Goal: Task Accomplishment & Management: Manage account settings

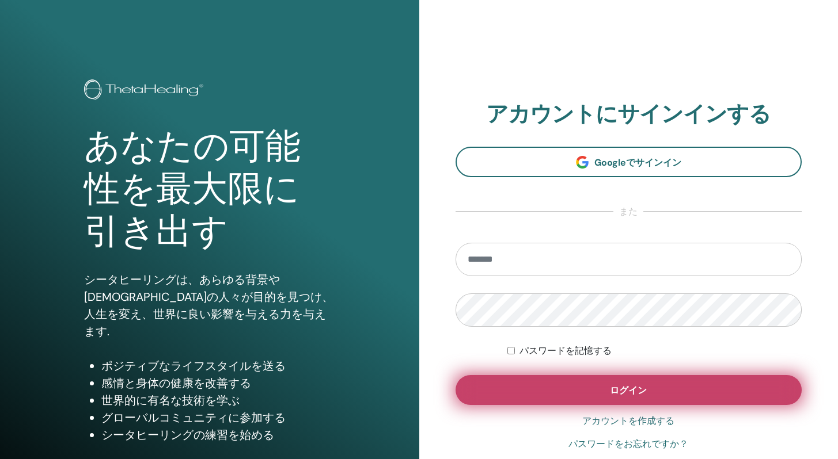
type input "**********"
click at [541, 392] on button "ログイン" at bounding box center [628, 390] width 347 height 30
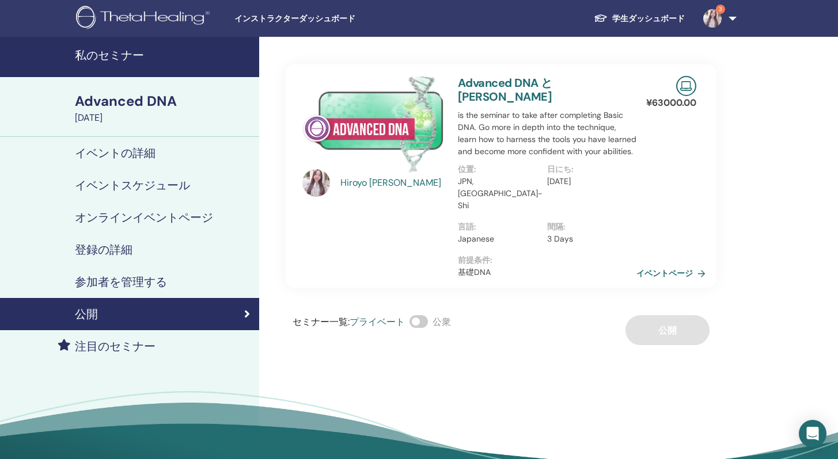
click at [123, 153] on h4 "イベントの詳細" at bounding box center [115, 153] width 81 height 14
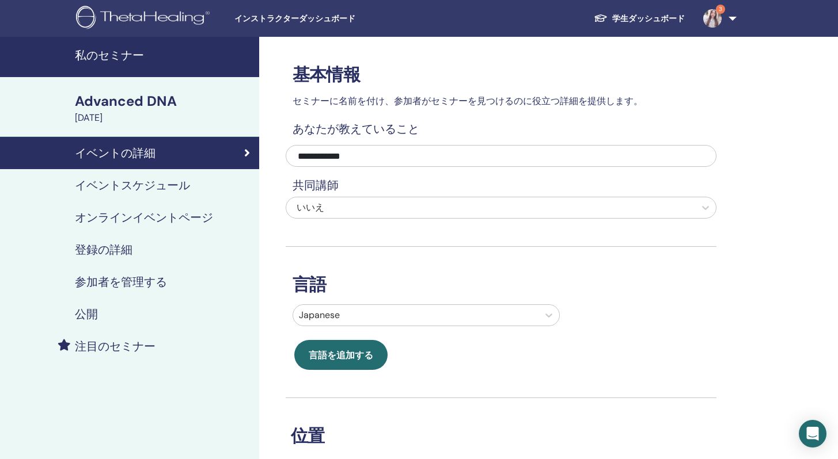
click at [94, 185] on h4 "イベントスケジュール" at bounding box center [132, 185] width 115 height 14
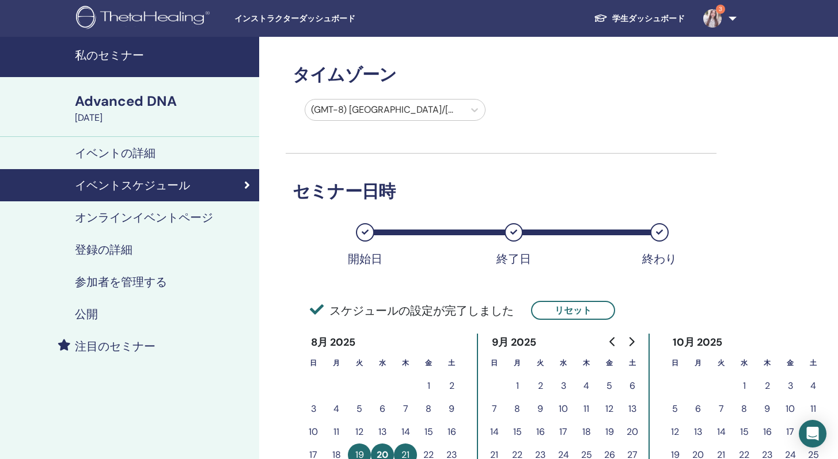
click at [120, 98] on div "Advanced DNA" at bounding box center [163, 102] width 177 height 20
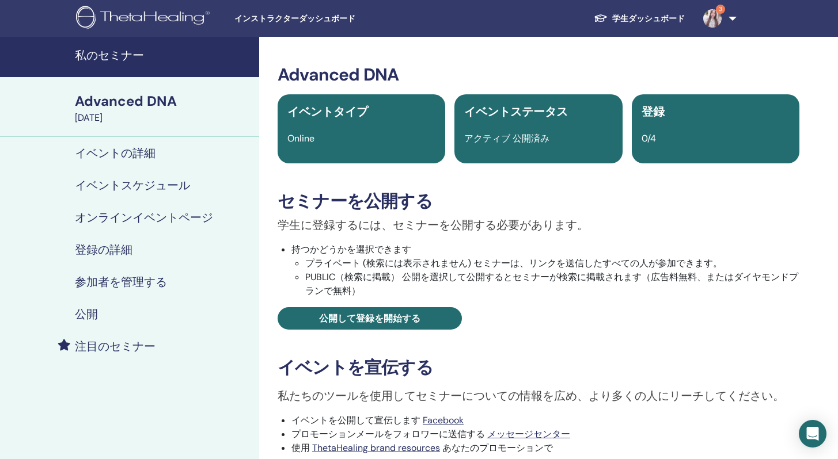
click at [616, 12] on link "学生ダッシュボード" at bounding box center [638, 18] width 109 height 21
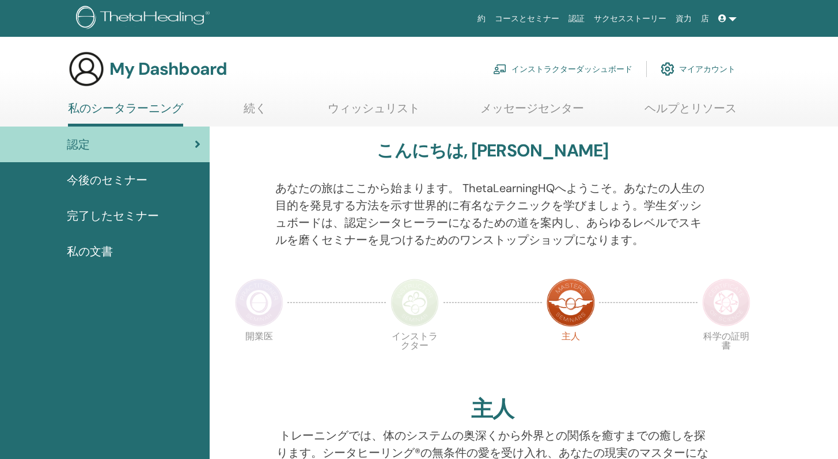
click at [603, 73] on link "インストラクターダッシュボード" at bounding box center [562, 68] width 139 height 25
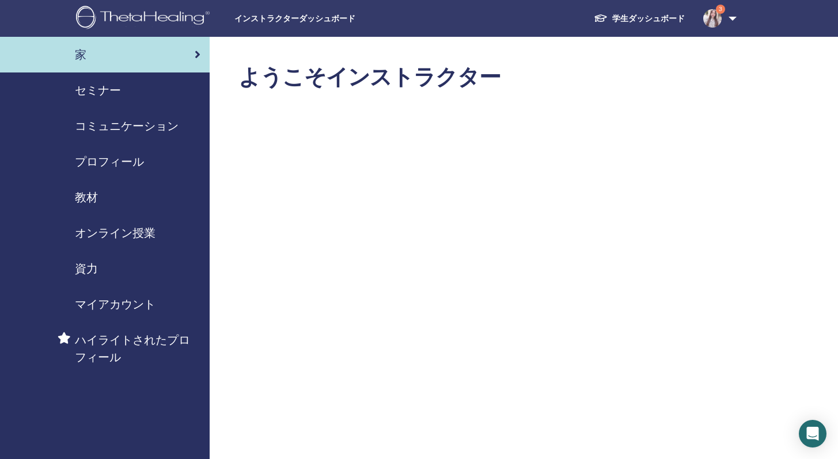
click at [164, 82] on div "セミナー" at bounding box center [104, 90] width 191 height 17
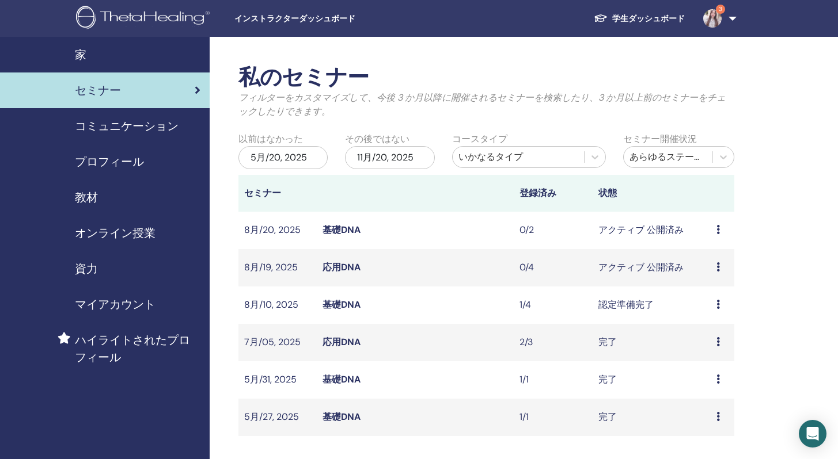
click at [354, 231] on link "基礎DNA" at bounding box center [341, 230] width 38 height 12
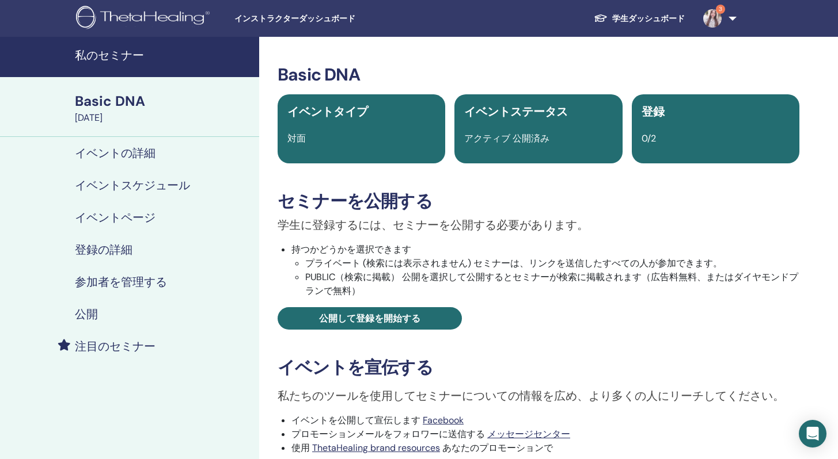
scroll to position [98, 0]
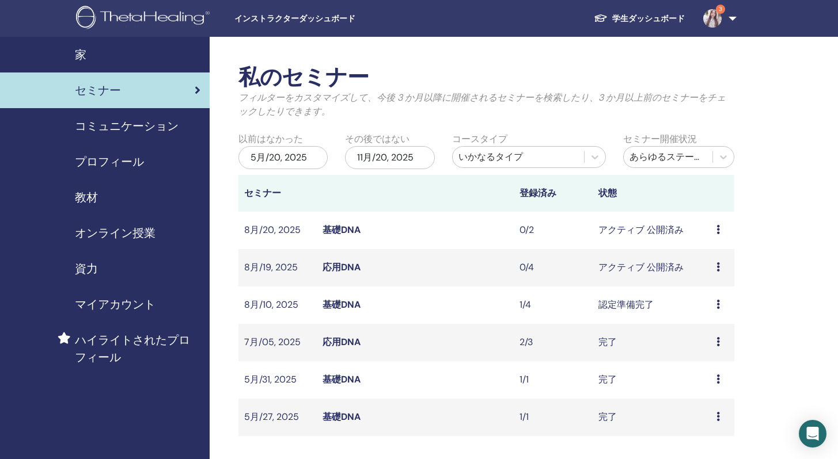
click at [349, 229] on link "基礎DNA" at bounding box center [341, 230] width 38 height 12
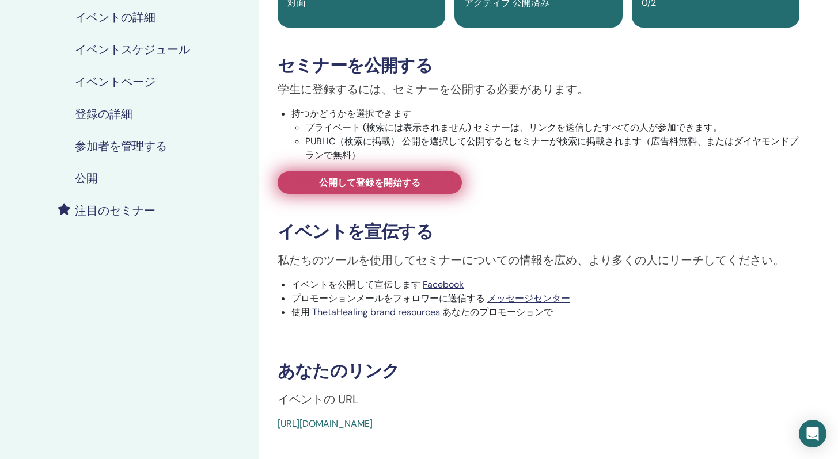
click at [393, 177] on span "公開して登録を開始する" at bounding box center [369, 183] width 101 height 12
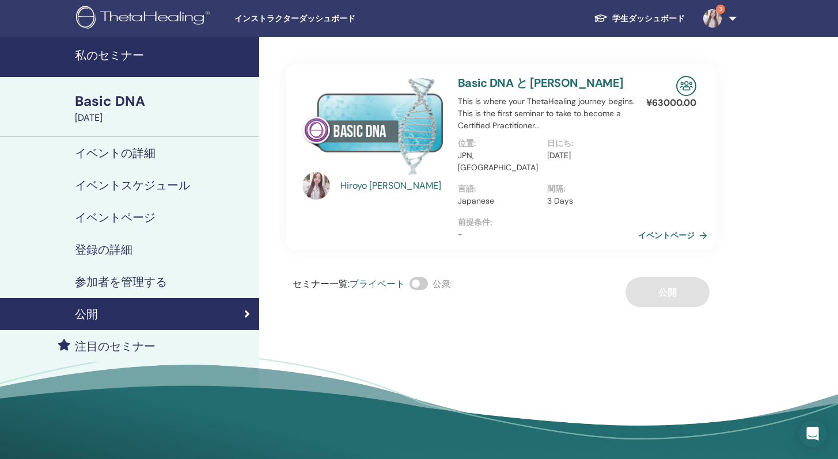
click at [679, 227] on link "イベントページ" at bounding box center [675, 235] width 74 height 17
